Goal: Information Seeking & Learning: Check status

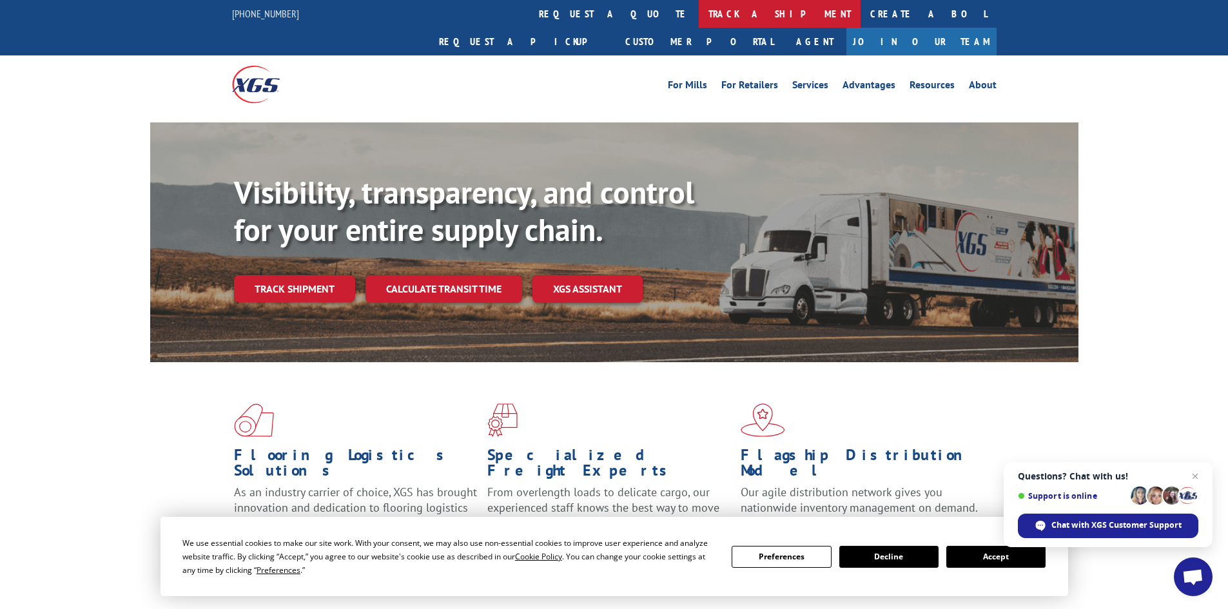
click at [699, 19] on link "track a shipment" at bounding box center [780, 14] width 162 height 28
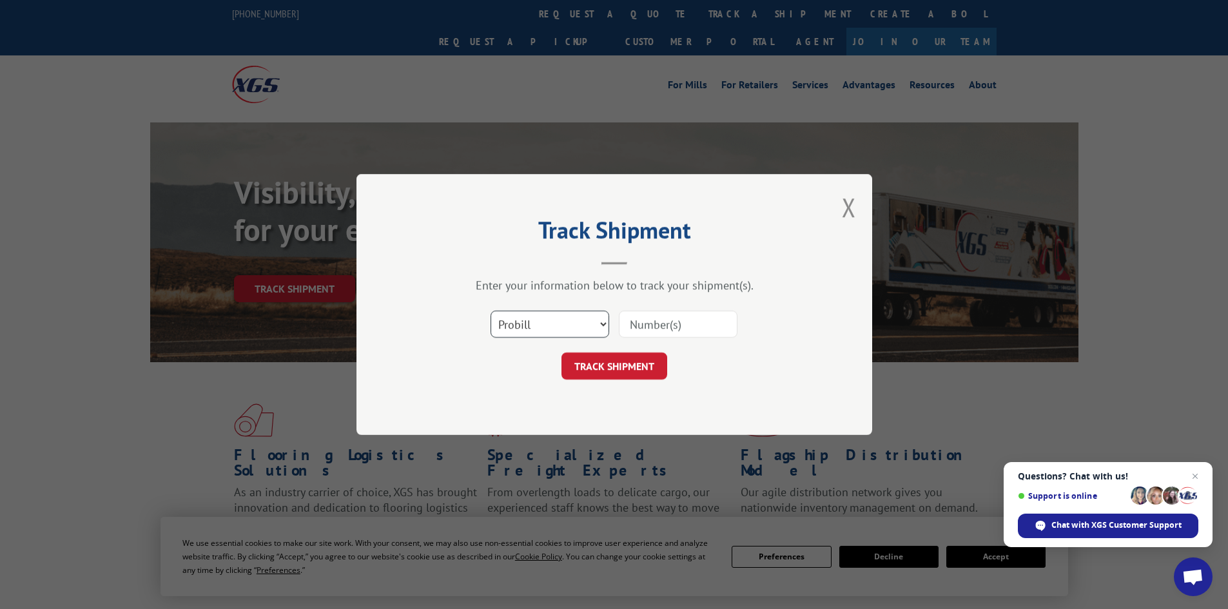
click at [526, 328] on select "Select category... Probill BOL PO" at bounding box center [550, 324] width 119 height 27
select select "bol"
click at [491, 311] on select "Select category... Probill BOL PO" at bounding box center [550, 324] width 119 height 27
paste input "5479099"
type input "5479099"
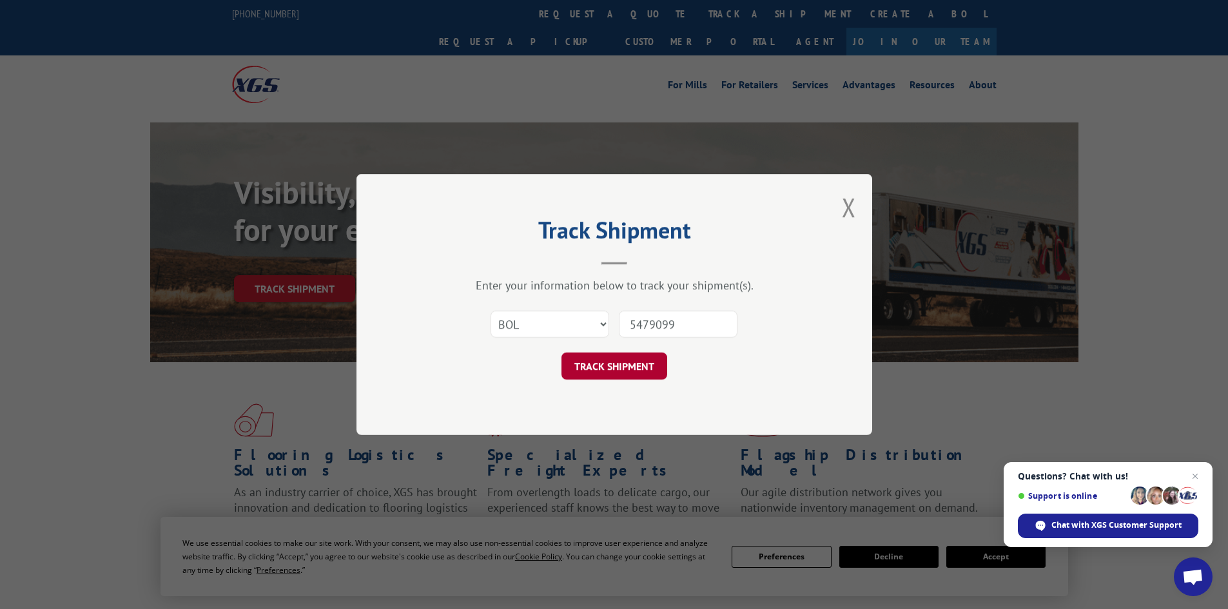
click at [621, 364] on button "TRACK SHIPMENT" at bounding box center [614, 366] width 106 height 27
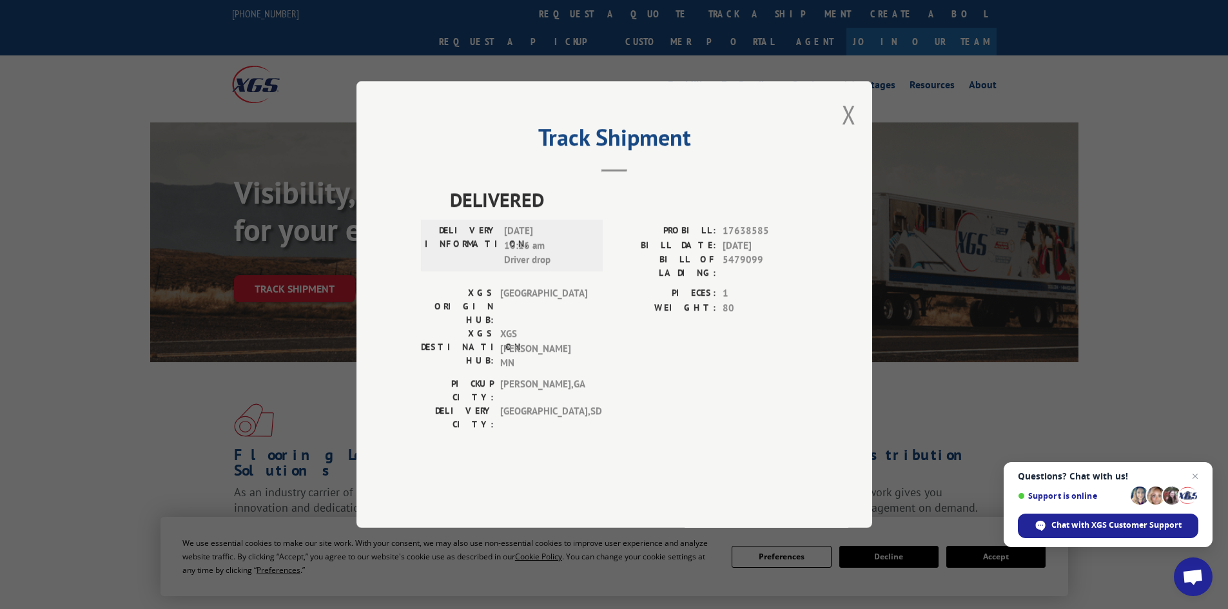
click at [846, 132] on button "Close modal" at bounding box center [849, 114] width 14 height 34
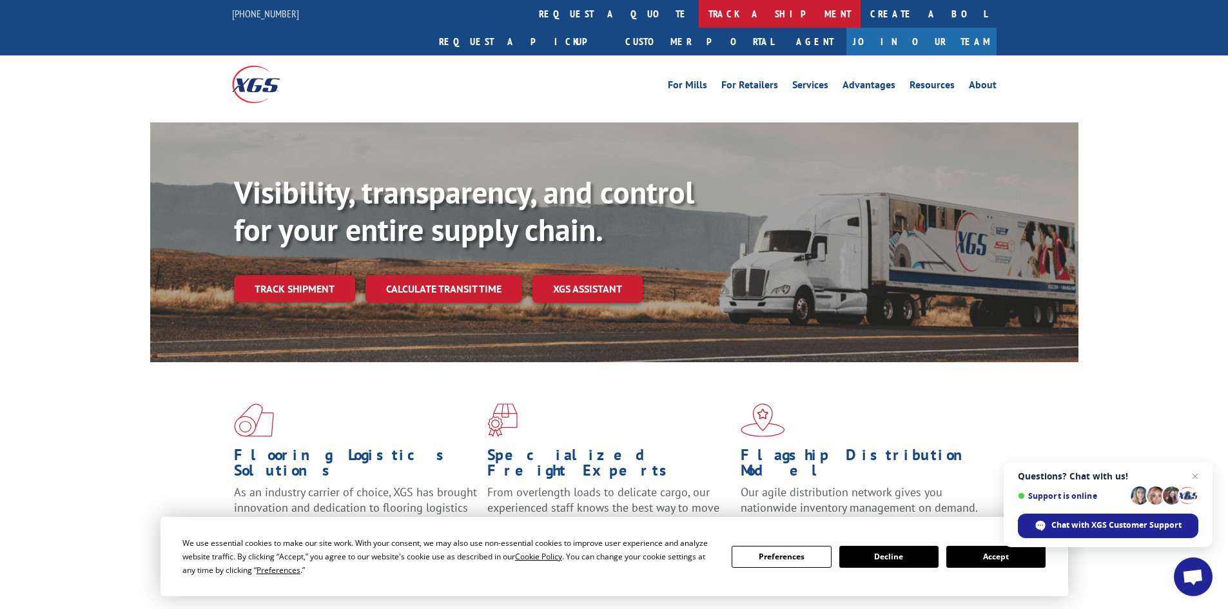
click at [699, 8] on link "track a shipment" at bounding box center [780, 14] width 162 height 28
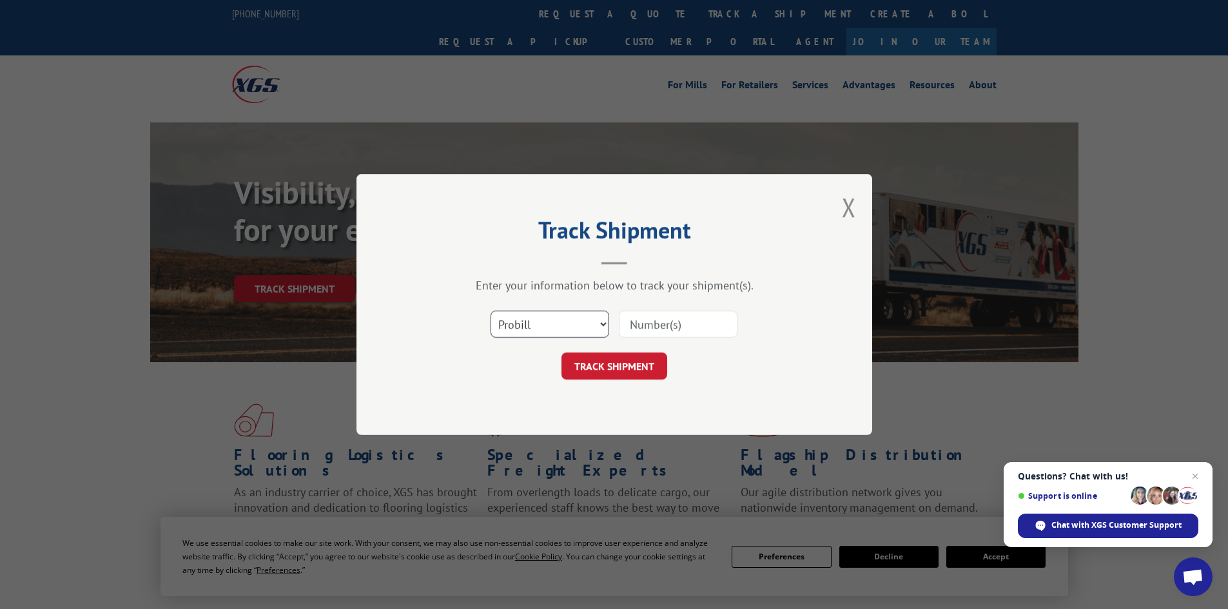
click at [550, 322] on select "Select category... Probill BOL PO" at bounding box center [550, 324] width 119 height 27
select select "bol"
click at [491, 311] on select "Select category... Probill BOL PO" at bounding box center [550, 324] width 119 height 27
paste input "5513869"
type input "5513869"
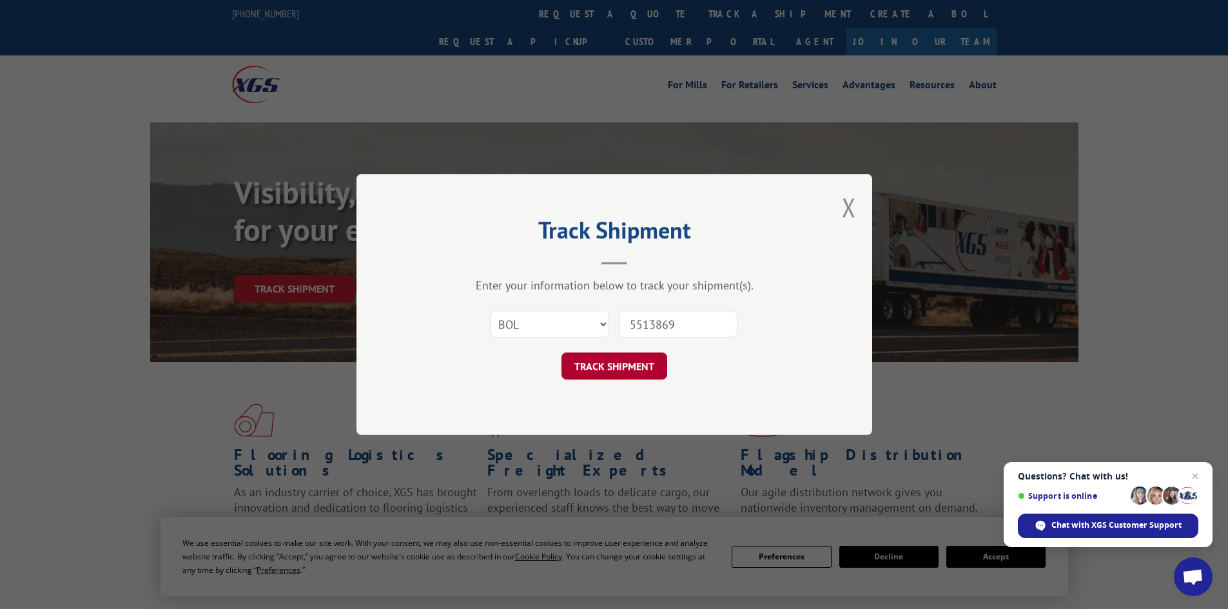
click at [622, 361] on button "TRACK SHIPMENT" at bounding box center [614, 366] width 106 height 27
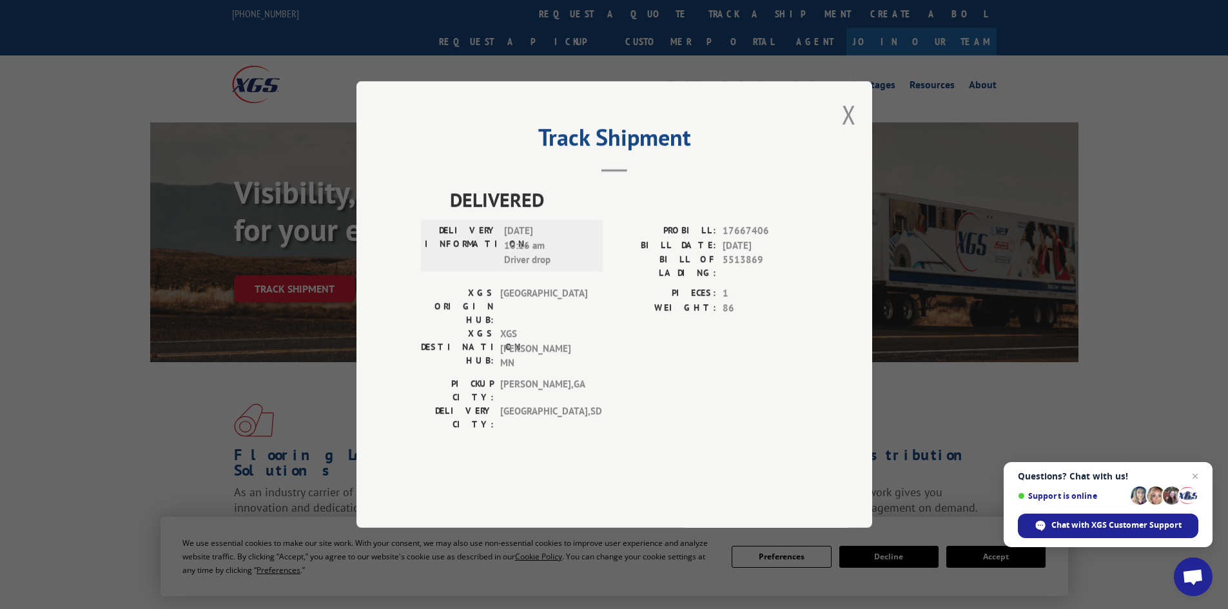
click at [843, 132] on button "Close modal" at bounding box center [849, 114] width 14 height 34
